Goal: Task Accomplishment & Management: Complete application form

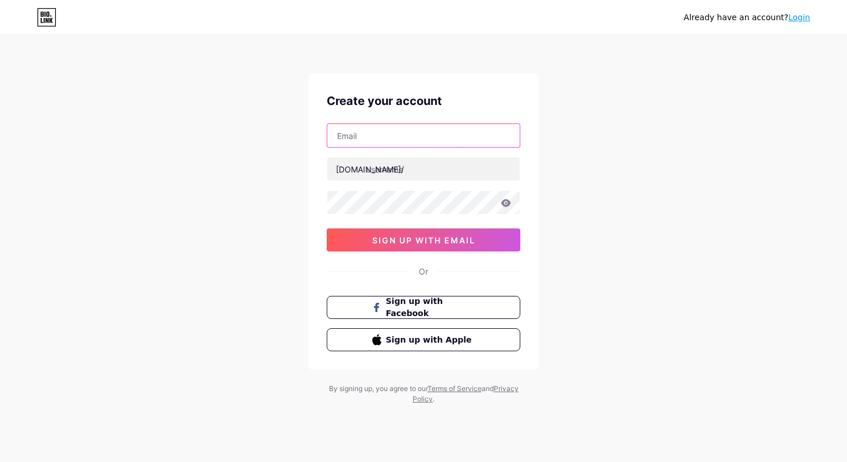
click at [374, 133] on input "text" at bounding box center [423, 135] width 193 height 23
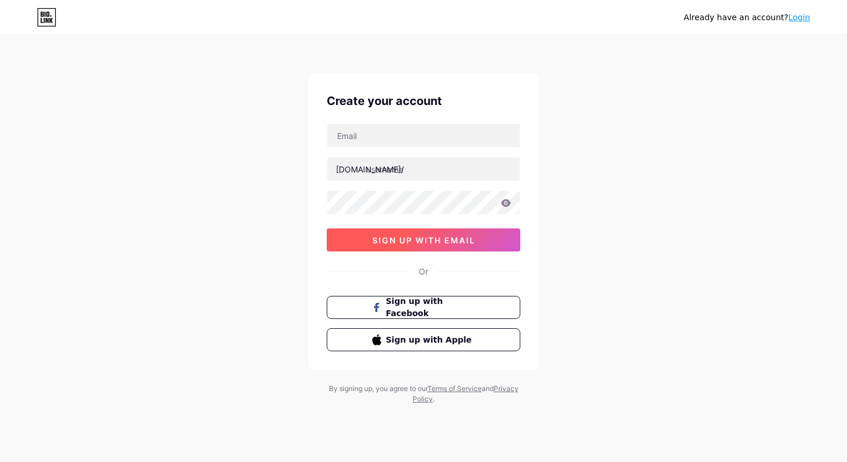
click at [413, 247] on button "sign up with email" at bounding box center [424, 239] width 194 height 23
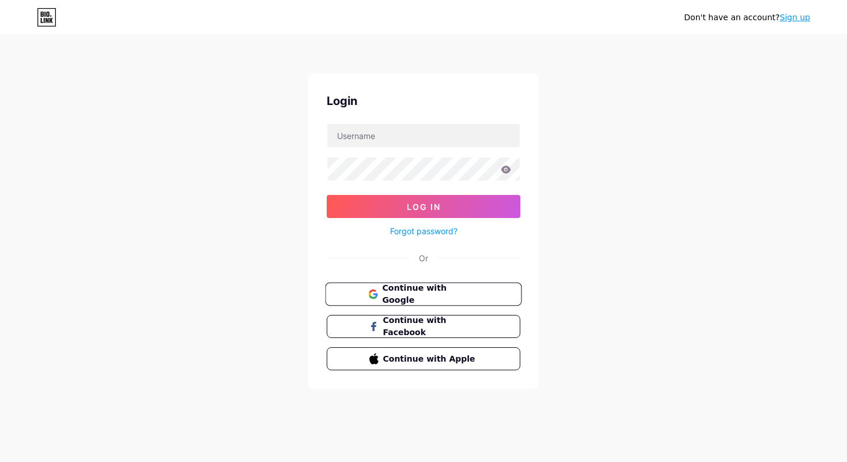
click at [404, 299] on span "Continue with Google" at bounding box center [430, 294] width 96 height 25
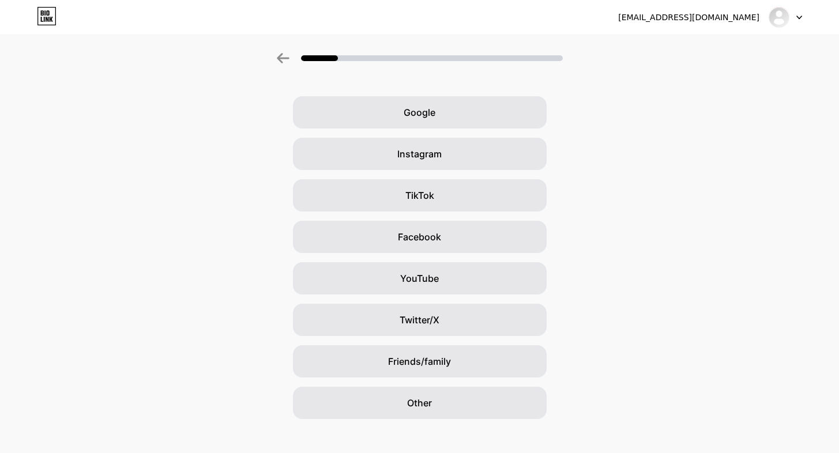
scroll to position [32, 0]
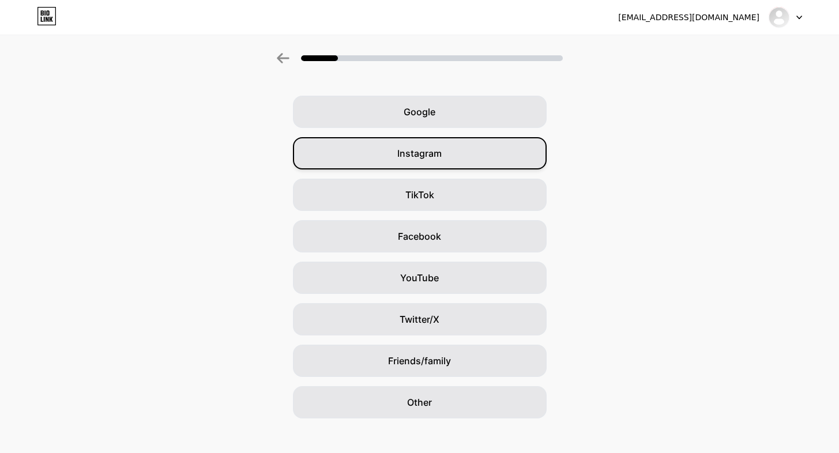
click at [409, 154] on span "Instagram" at bounding box center [419, 153] width 44 height 14
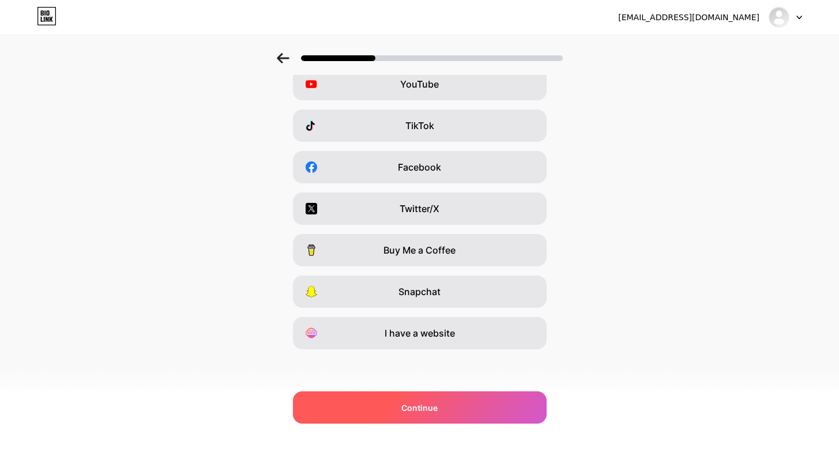
click at [446, 397] on div "Continue" at bounding box center [420, 407] width 254 height 32
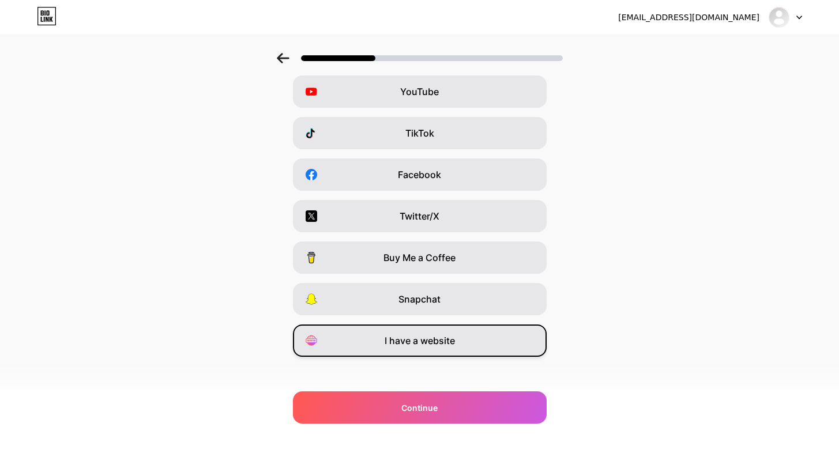
click at [431, 346] on span "I have a website" at bounding box center [420, 341] width 70 height 14
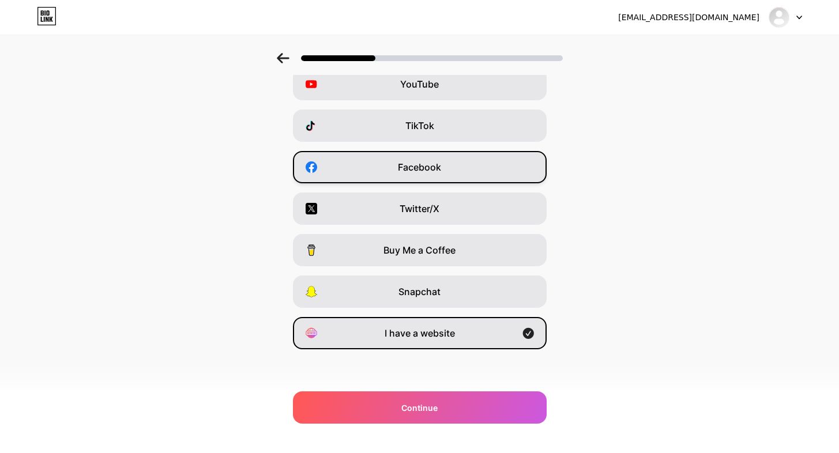
click at [429, 178] on div "Facebook" at bounding box center [420, 167] width 254 height 32
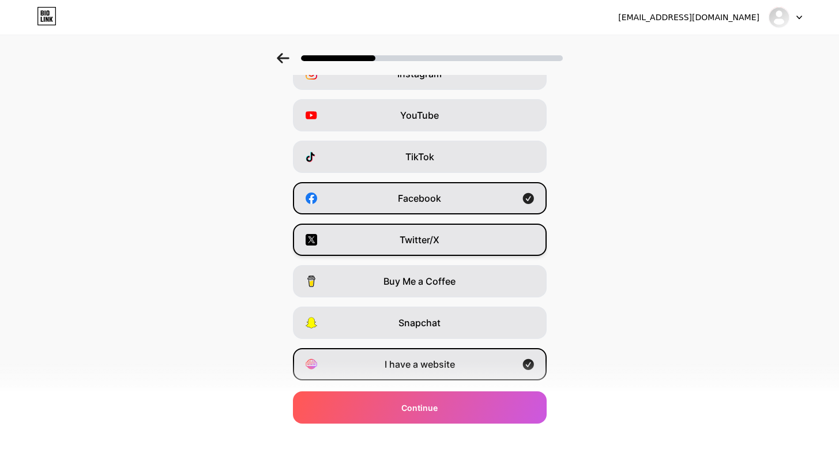
scroll to position [59, 0]
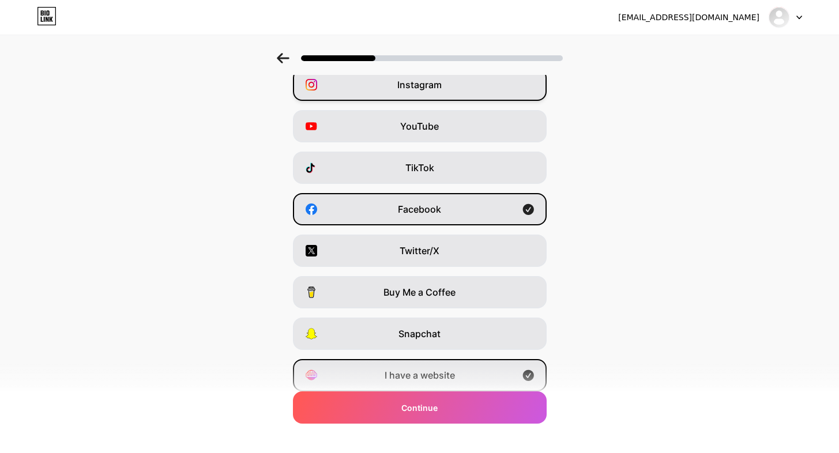
click at [449, 88] on div "Instagram" at bounding box center [420, 85] width 254 height 32
click at [448, 119] on div "YouTube" at bounding box center [420, 126] width 254 height 32
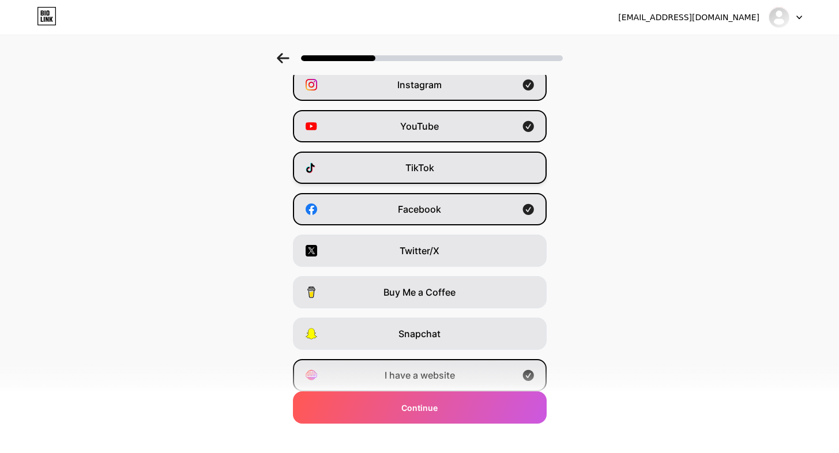
scroll to position [101, 0]
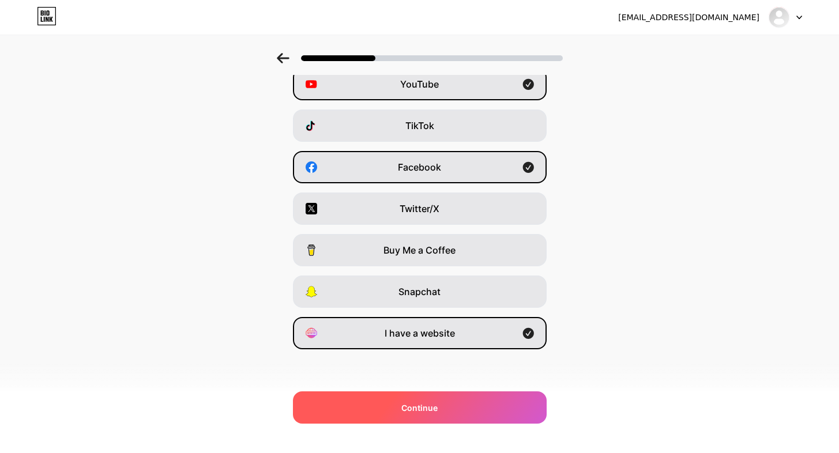
click at [433, 397] on div "Continue" at bounding box center [420, 407] width 254 height 32
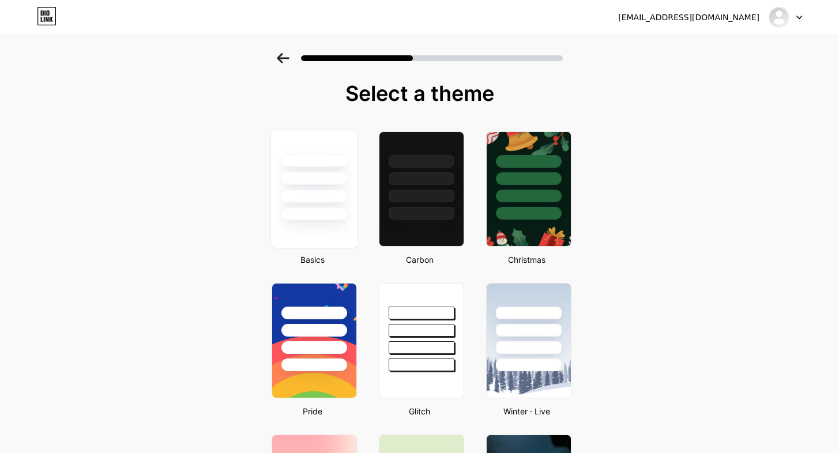
click at [324, 230] on div at bounding box center [314, 189] width 88 height 119
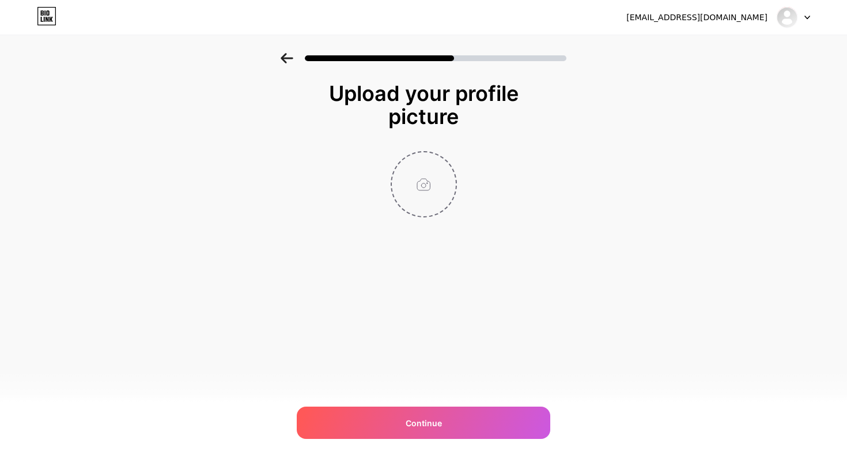
click at [424, 175] on input "file" at bounding box center [424, 184] width 64 height 64
type input "C:\fakepath\Screenshot 2025-09-13 at 2.33.16 PM.png"
click at [450, 162] on circle at bounding box center [450, 159] width 13 height 13
click at [423, 181] on input "file" at bounding box center [424, 184] width 64 height 64
type input "C:\fakepath\WhatsApp Image 2025-09-13 at 10.08.02.jpeg"
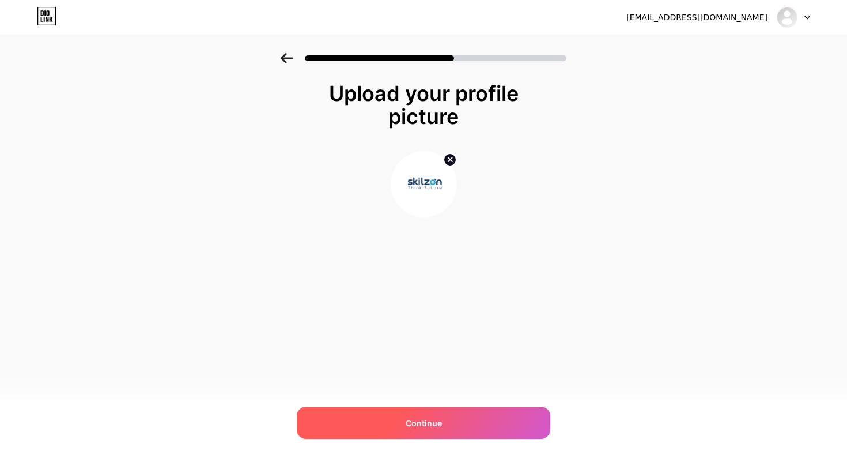
click at [452, 421] on div "Continue" at bounding box center [424, 422] width 254 height 32
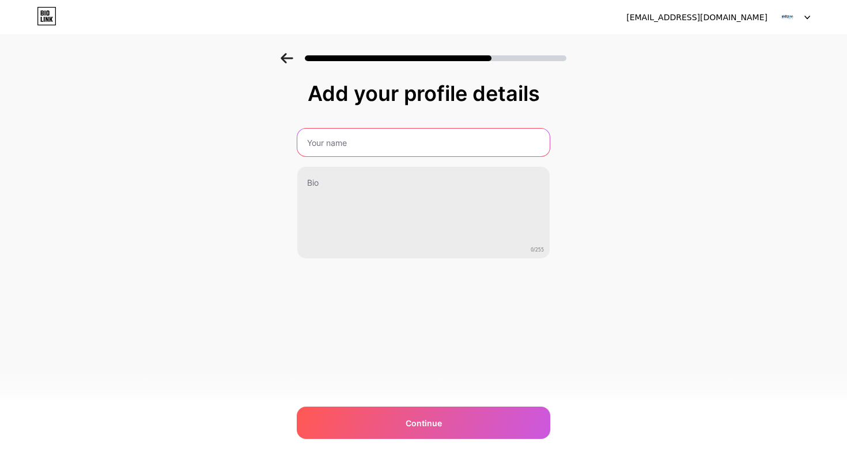
click at [342, 140] on input "text" at bounding box center [423, 143] width 252 height 28
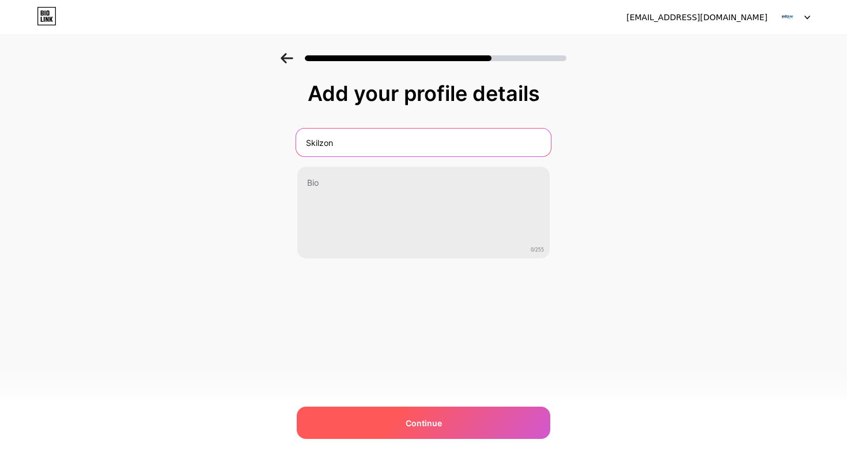
type input "Skilzon"
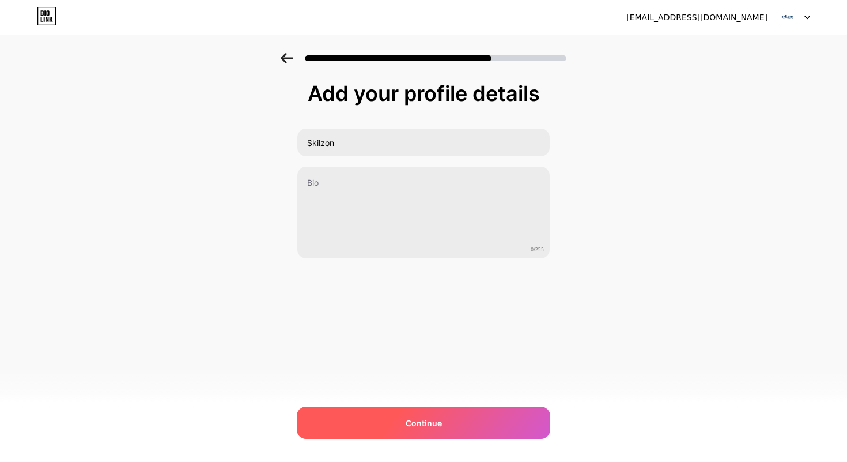
click at [384, 416] on div "Continue" at bounding box center [424, 422] width 254 height 32
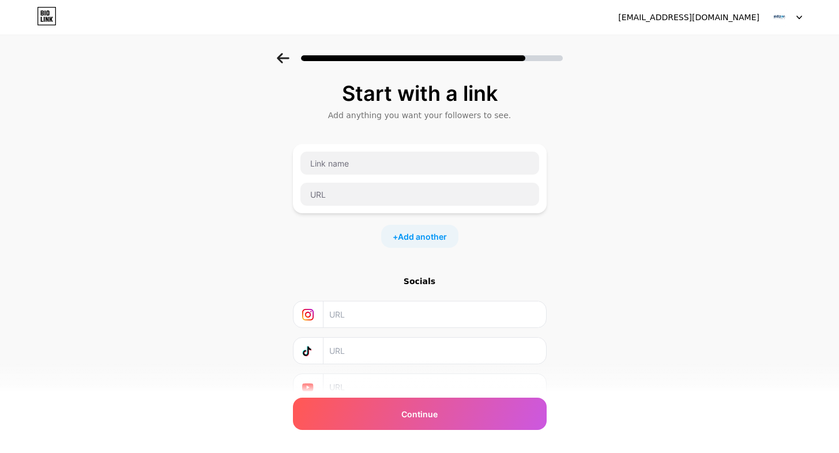
scroll to position [37, 0]
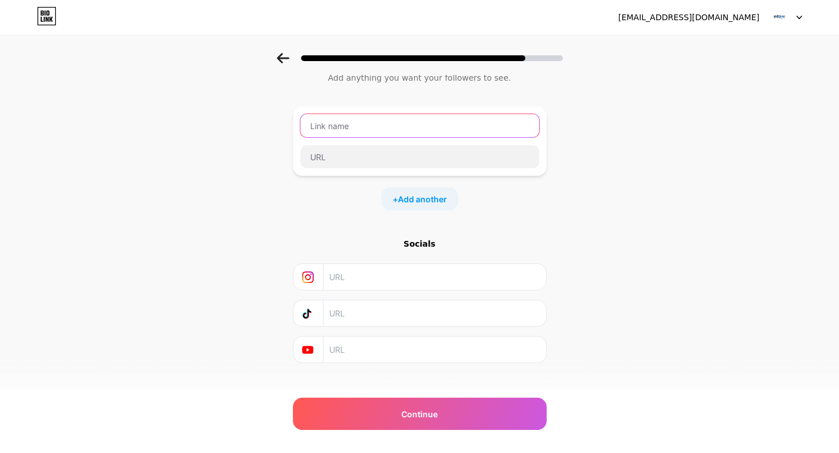
click at [367, 126] on input "text" at bounding box center [419, 125] width 239 height 23
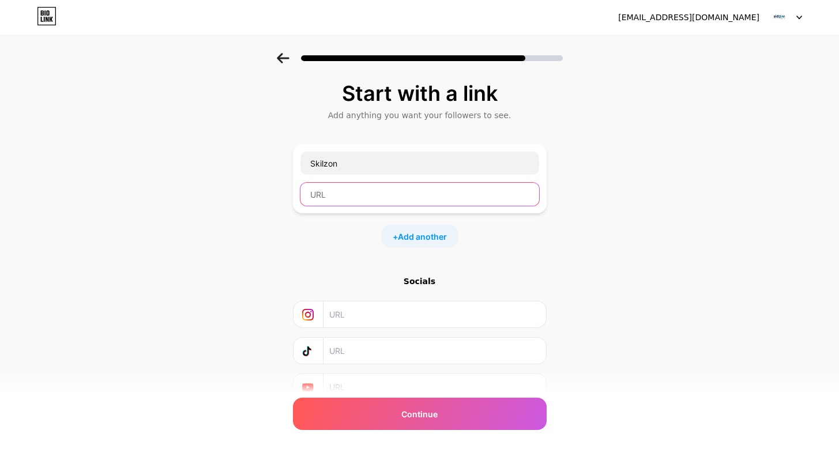
click at [358, 194] on input "text" at bounding box center [419, 194] width 239 height 23
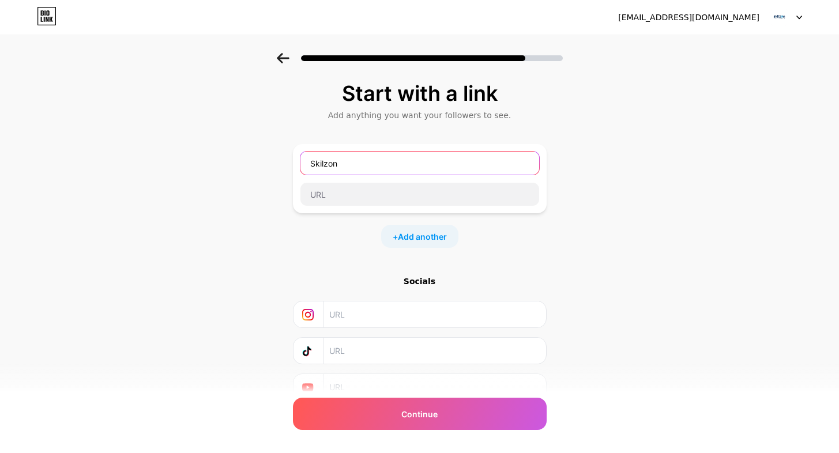
click at [325, 159] on input "Skilzon" at bounding box center [419, 163] width 239 height 23
type input "Website"
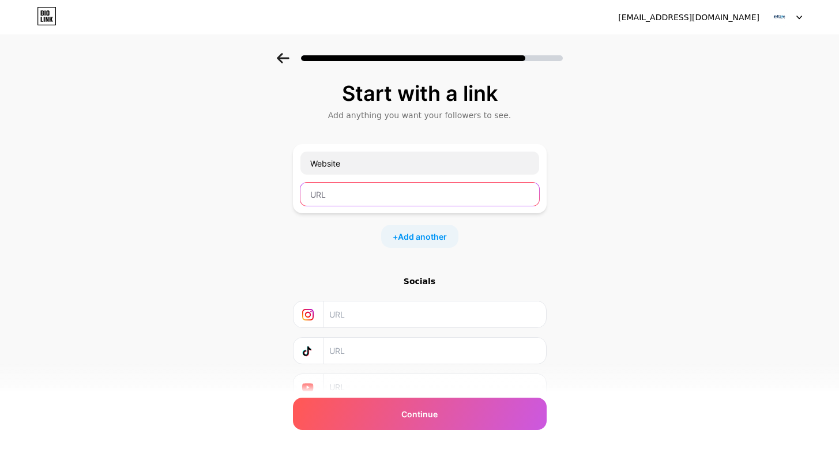
click at [325, 199] on input "text" at bounding box center [419, 194] width 239 height 23
paste input "https://skilzon.com/"
type input "https://skilzon.com/"
click at [364, 307] on input "text" at bounding box center [433, 314] width 209 height 26
paste input "https://www.instagram.com/skilzon.future/"
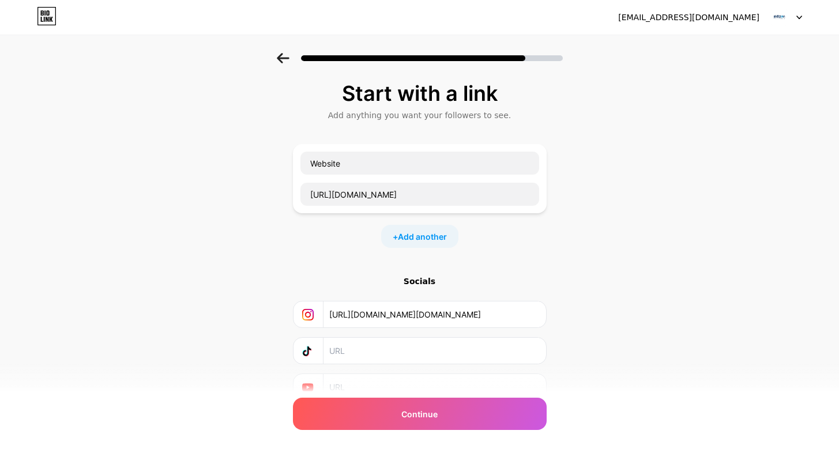
type input "https://www.instagram.com/skilzon.future/"
click at [387, 350] on input "text" at bounding box center [433, 351] width 209 height 26
paste input "https://www.linkedin.com/company/skilzon-future/"
type input "https://www.linkedin.com/company/skilzon-future/"
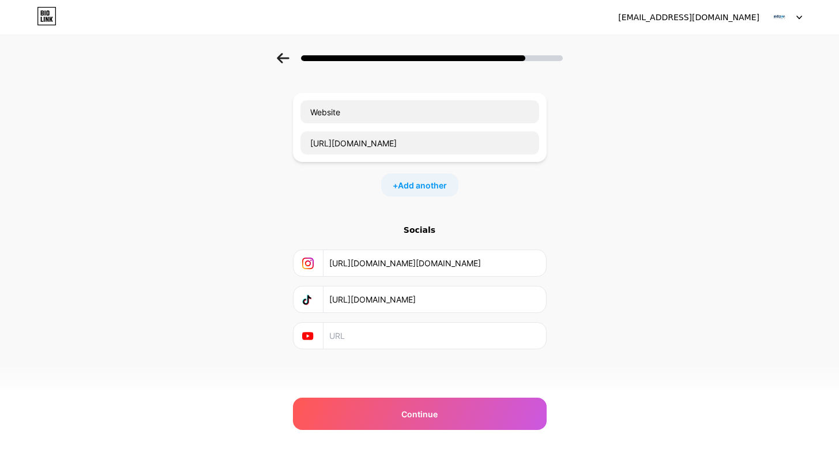
click at [385, 303] on input "https://www.linkedin.com/company/skilzon-future/" at bounding box center [433, 300] width 209 height 26
click at [383, 331] on input "text" at bounding box center [433, 336] width 209 height 26
paste input "https://www.linkedin.com/company/skilzon-future/"
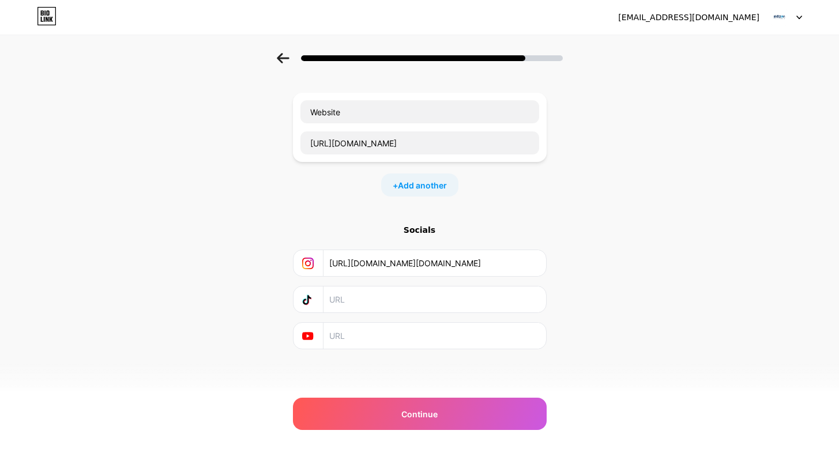
type input "https://www.linkedin.com/company/skilzon-future/"
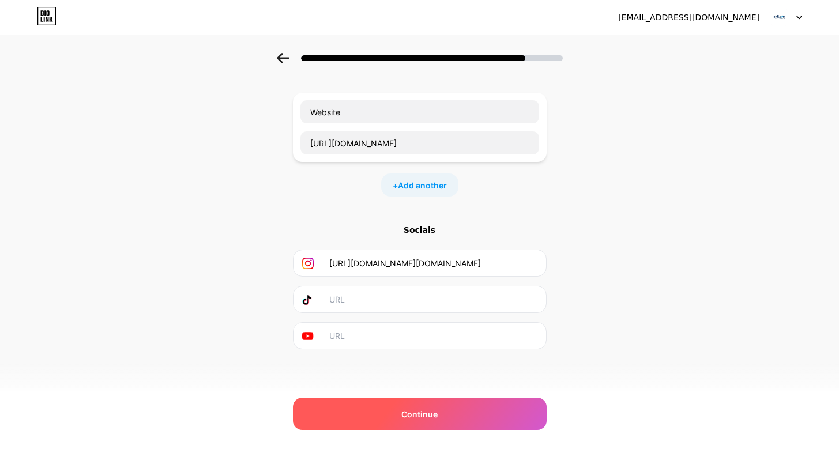
click at [396, 408] on div "Continue" at bounding box center [420, 414] width 254 height 32
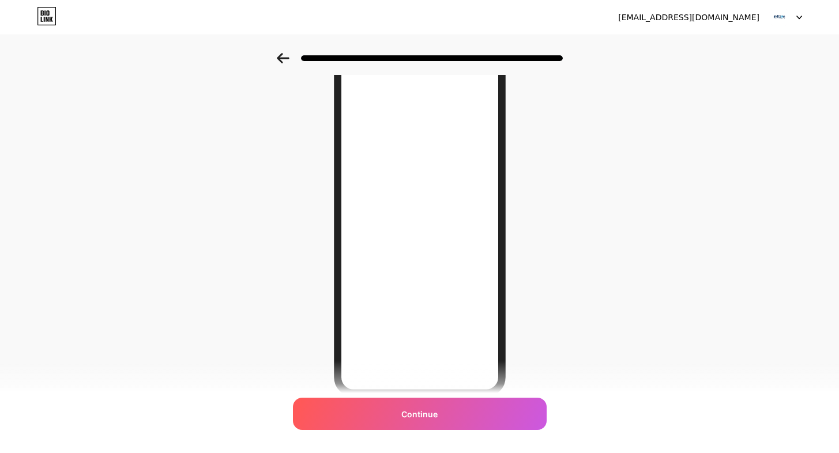
scroll to position [60, 0]
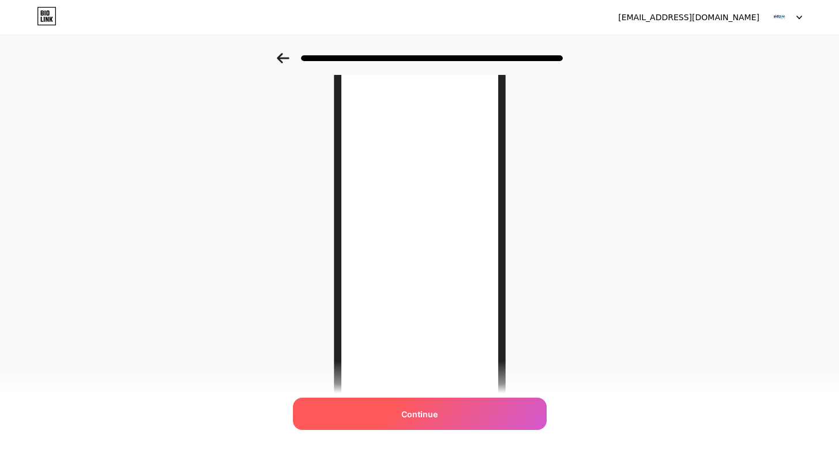
click at [419, 408] on span "Continue" at bounding box center [419, 414] width 36 height 12
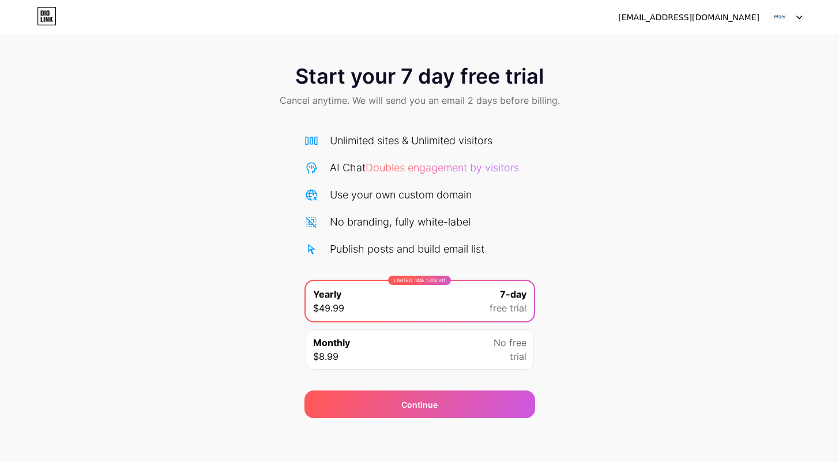
click at [797, 20] on div at bounding box center [784, 17] width 33 height 21
click at [696, 101] on div "Start your 7 day free trial Cancel anytime. We will send you an email 2 days be…" at bounding box center [419, 87] width 839 height 68
click at [48, 20] on icon at bounding box center [47, 19] width 3 height 5
click at [785, 14] on img at bounding box center [779, 17] width 22 height 22
click at [708, 53] on li "Logout" at bounding box center [729, 47] width 143 height 31
